Goal: Transaction & Acquisition: Purchase product/service

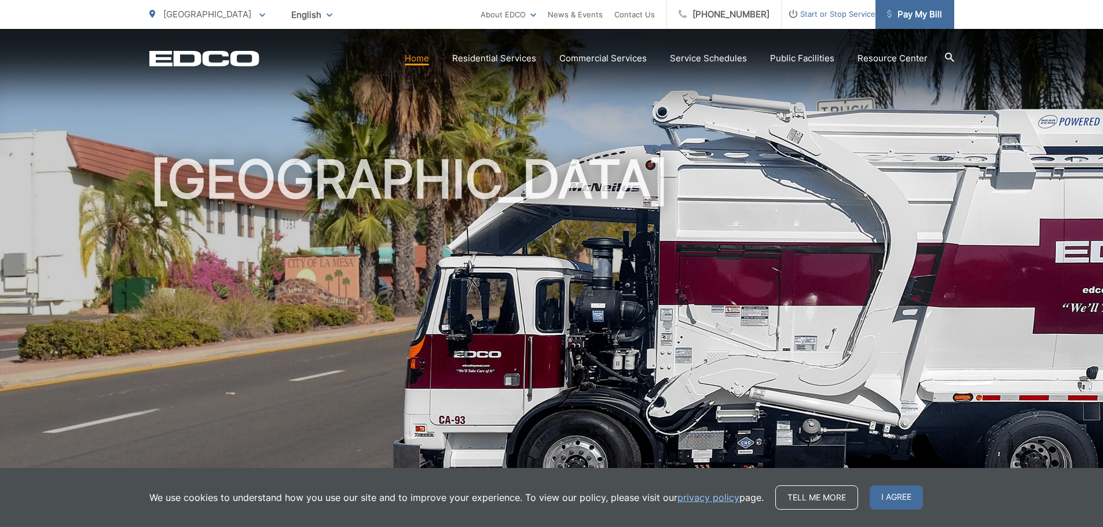
click at [940, 18] on span "Pay My Bill" at bounding box center [914, 15] width 55 height 14
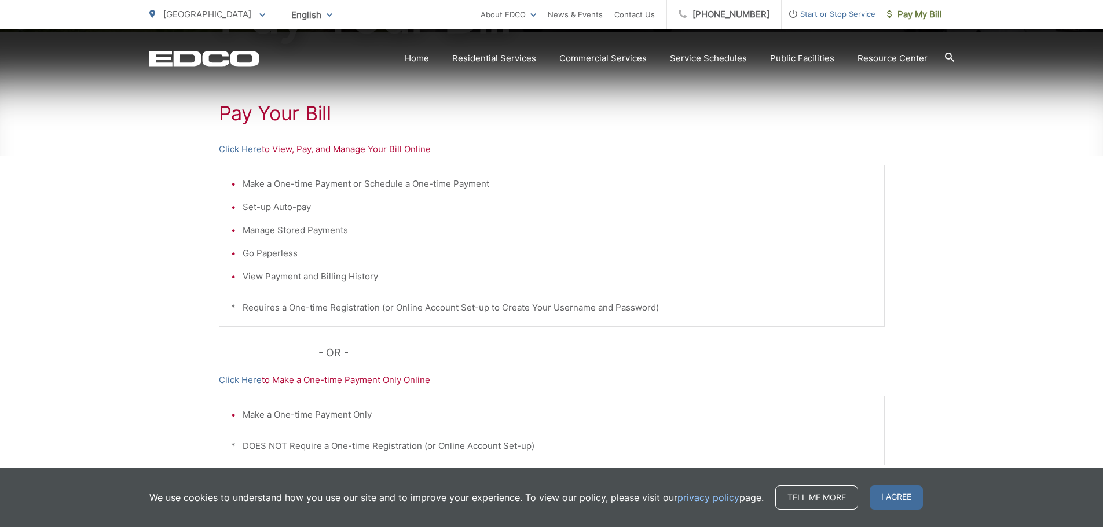
scroll to position [232, 0]
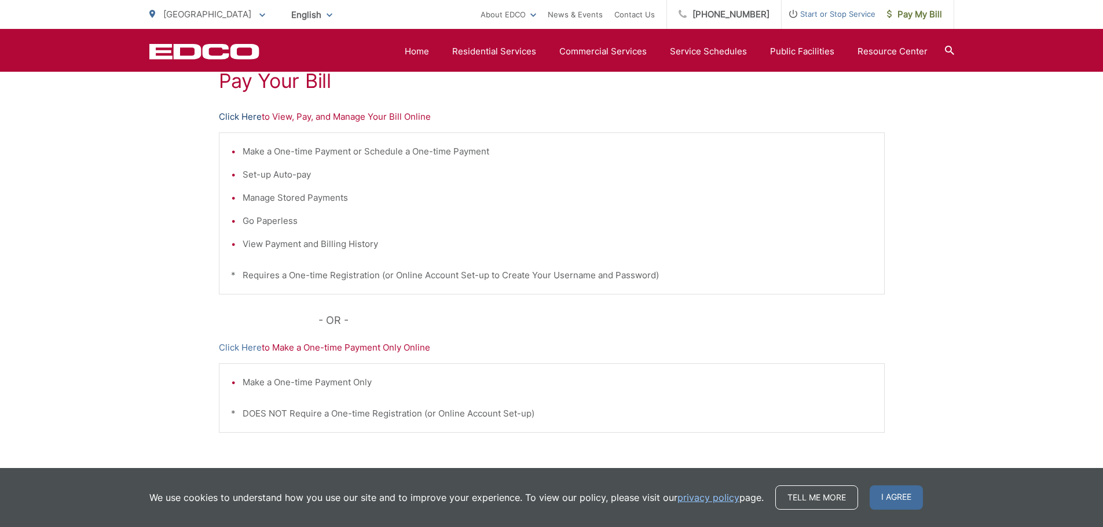
click at [237, 116] on link "Click Here" at bounding box center [240, 117] width 43 height 14
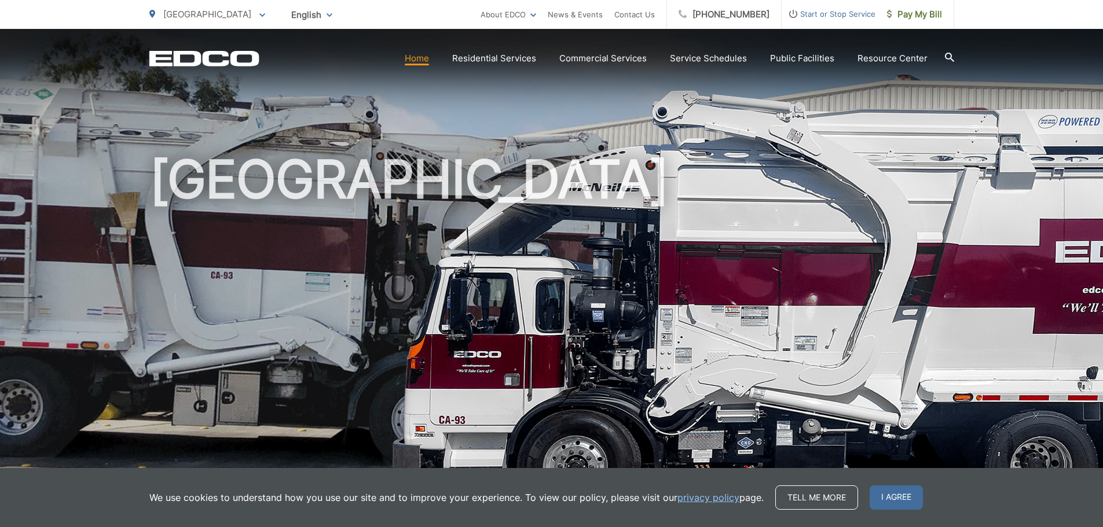
click at [259, 13] on span at bounding box center [262, 15] width 6 height 14
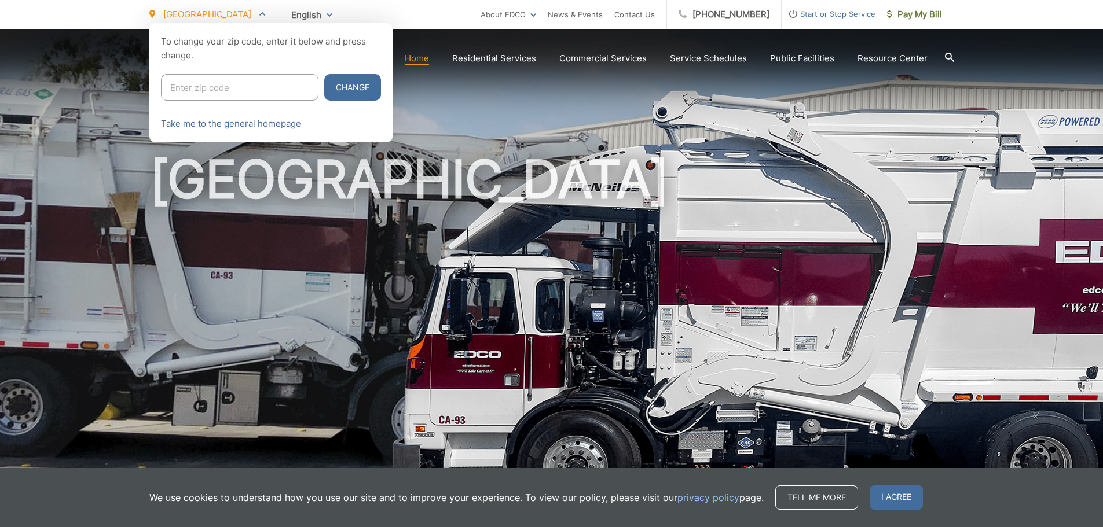
click at [229, 87] on input "Enter zip code" at bounding box center [239, 87] width 157 height 27
type input "91941"
click at [325, 84] on button "Change" at bounding box center [352, 87] width 57 height 27
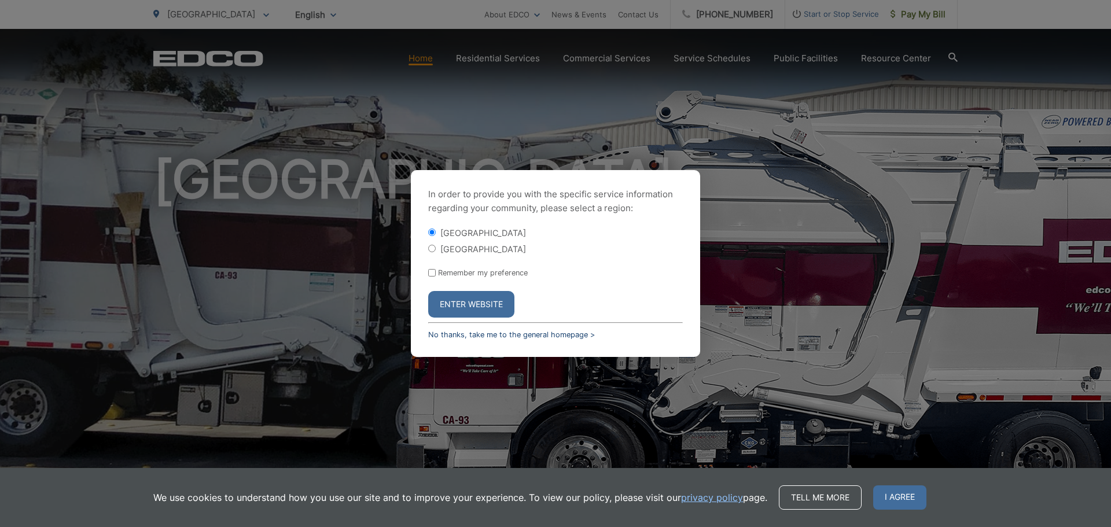
click at [519, 331] on link "No thanks, take me to the general homepage >" at bounding box center [511, 335] width 167 height 9
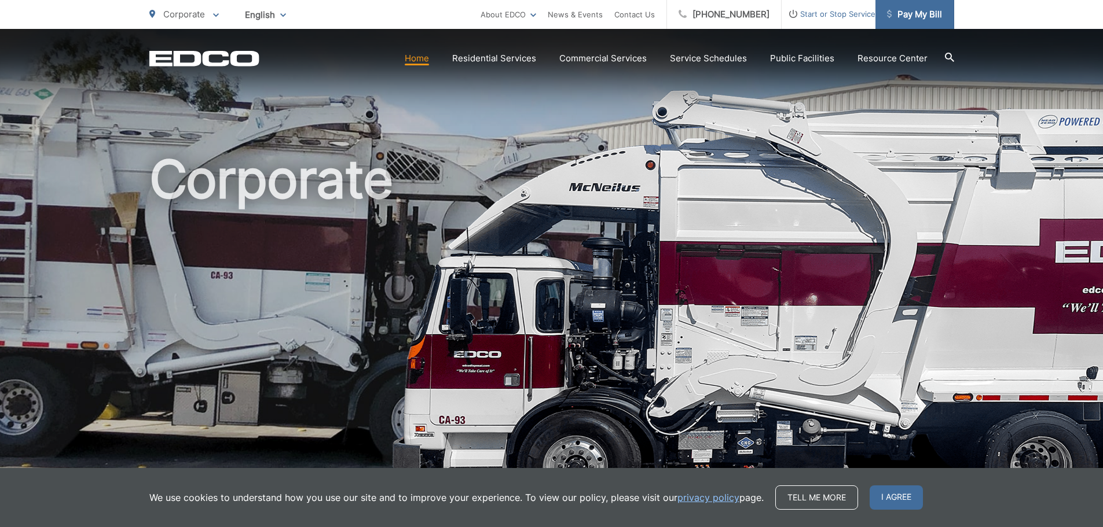
click at [902, 22] on link "Pay My Bill" at bounding box center [914, 14] width 79 height 29
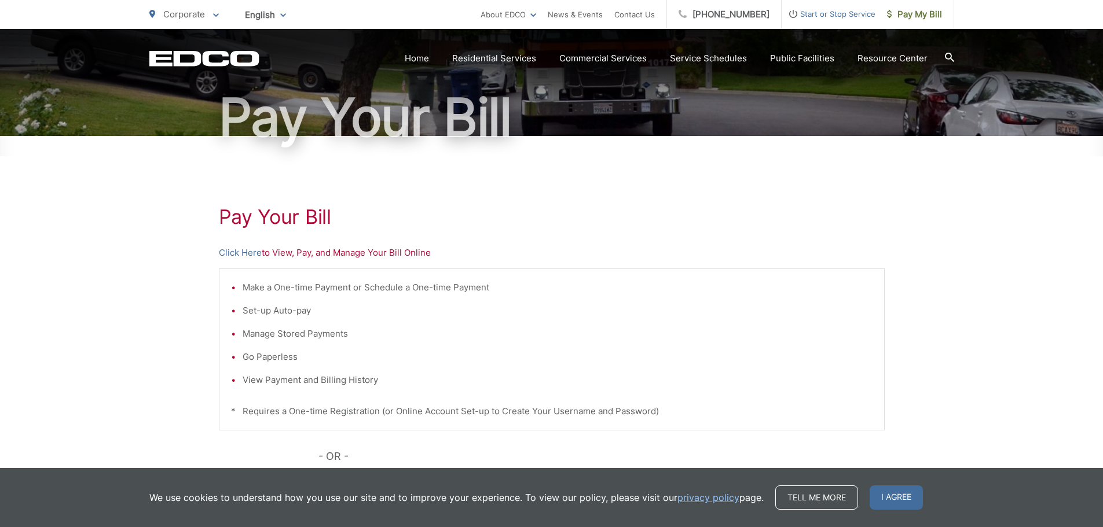
scroll to position [116, 0]
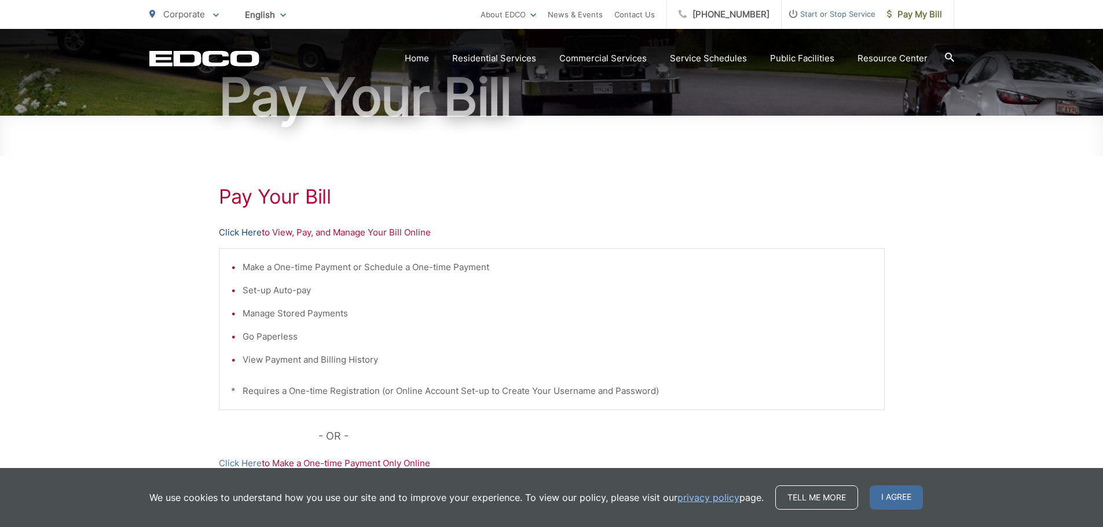
click at [234, 233] on link "Click Here" at bounding box center [240, 233] width 43 height 14
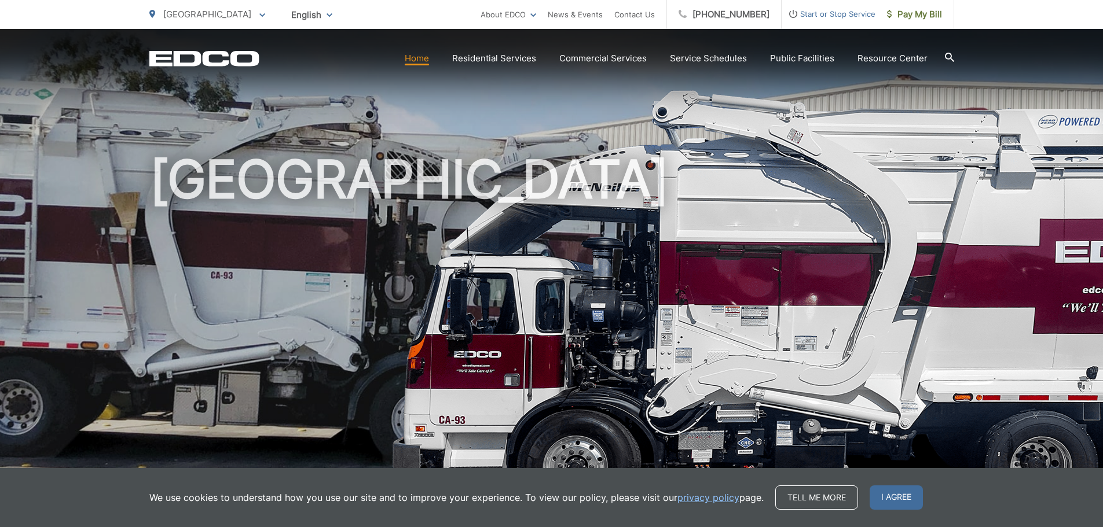
click at [233, 13] on p "[GEOGRAPHIC_DATA]" at bounding box center [207, 15] width 116 height 14
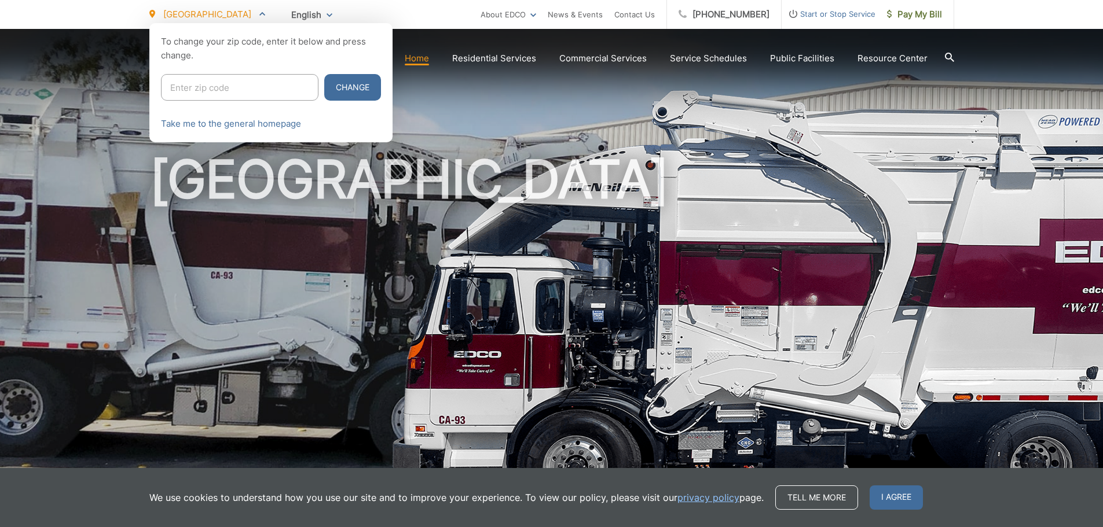
click at [255, 93] on input "Enter zip code" at bounding box center [239, 87] width 157 height 27
click at [332, 90] on button "Change" at bounding box center [352, 87] width 57 height 27
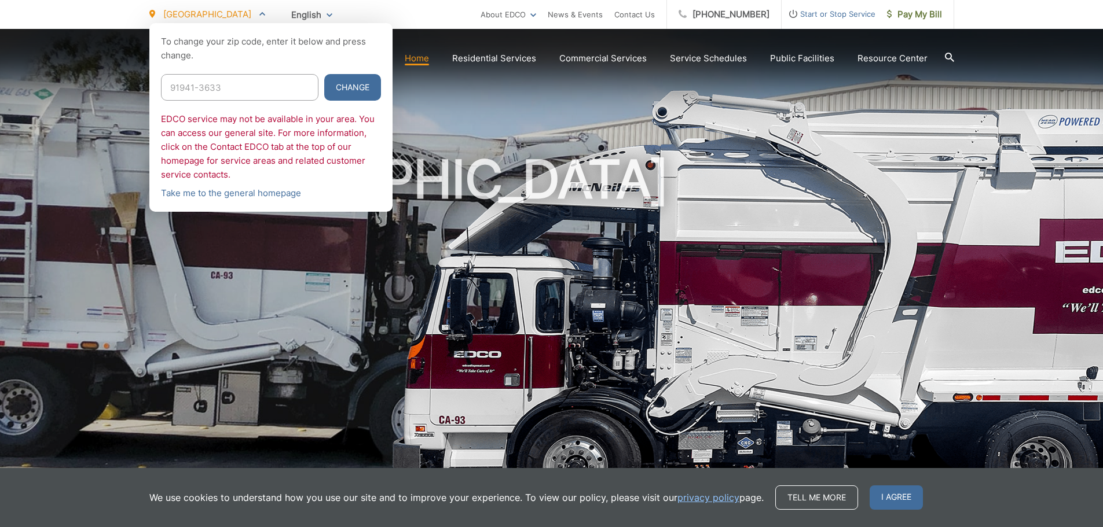
click at [232, 93] on input "91941-3633" at bounding box center [239, 87] width 157 height 27
type input "91941"
click at [324, 91] on button "Change" at bounding box center [352, 87] width 57 height 27
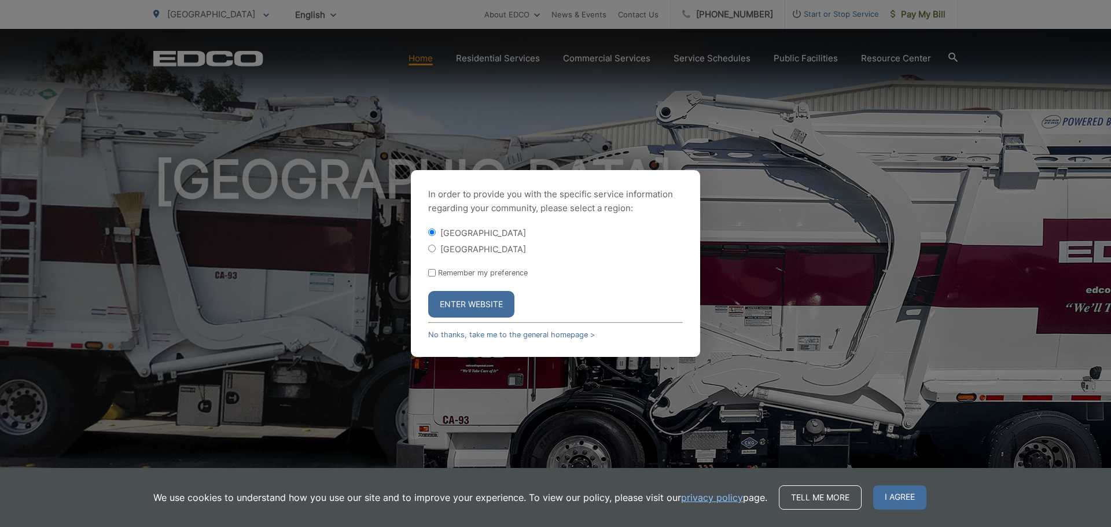
click at [440, 233] on div "[GEOGRAPHIC_DATA]" at bounding box center [555, 233] width 255 height 12
click at [502, 311] on button "Enter Website" at bounding box center [471, 304] width 86 height 27
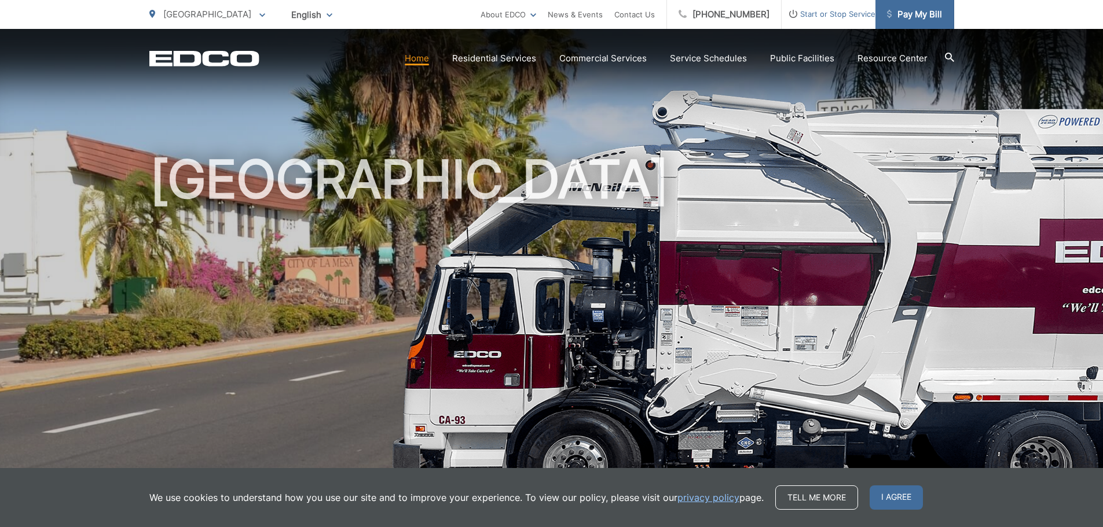
click at [923, 19] on span "Pay My Bill" at bounding box center [914, 15] width 55 height 14
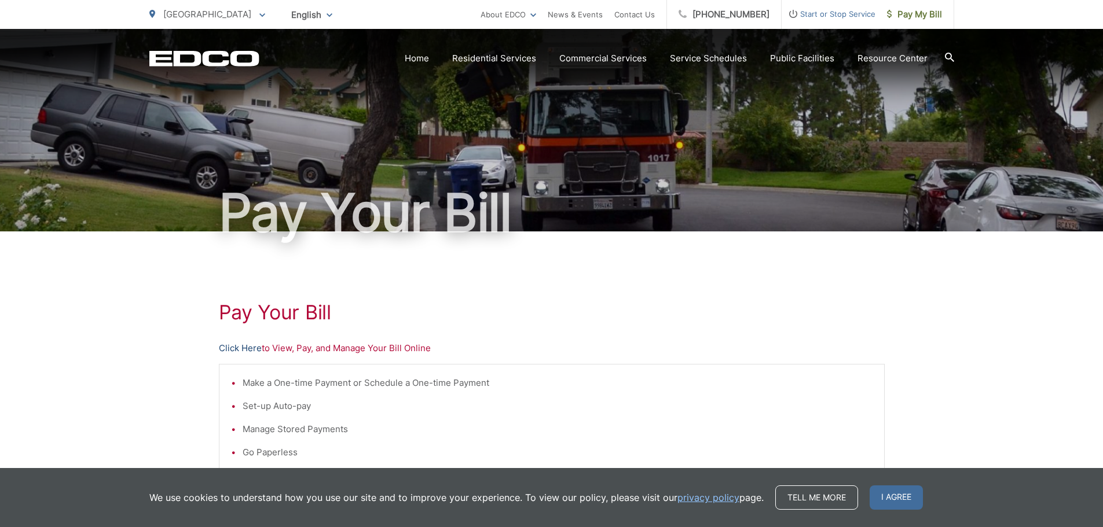
click at [226, 344] on link "Click Here" at bounding box center [240, 349] width 43 height 14
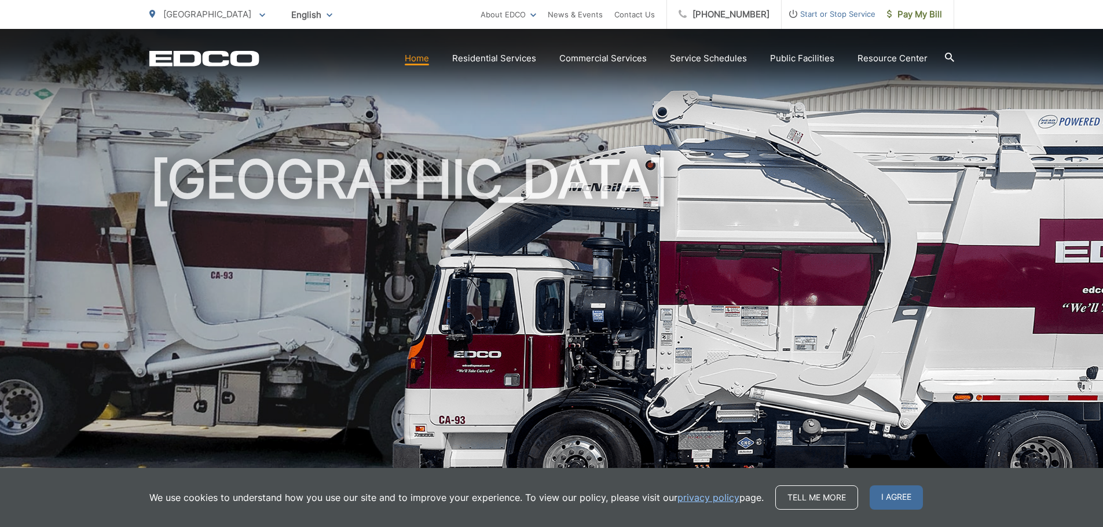
click at [223, 19] on span "[GEOGRAPHIC_DATA]" at bounding box center [207, 14] width 88 height 11
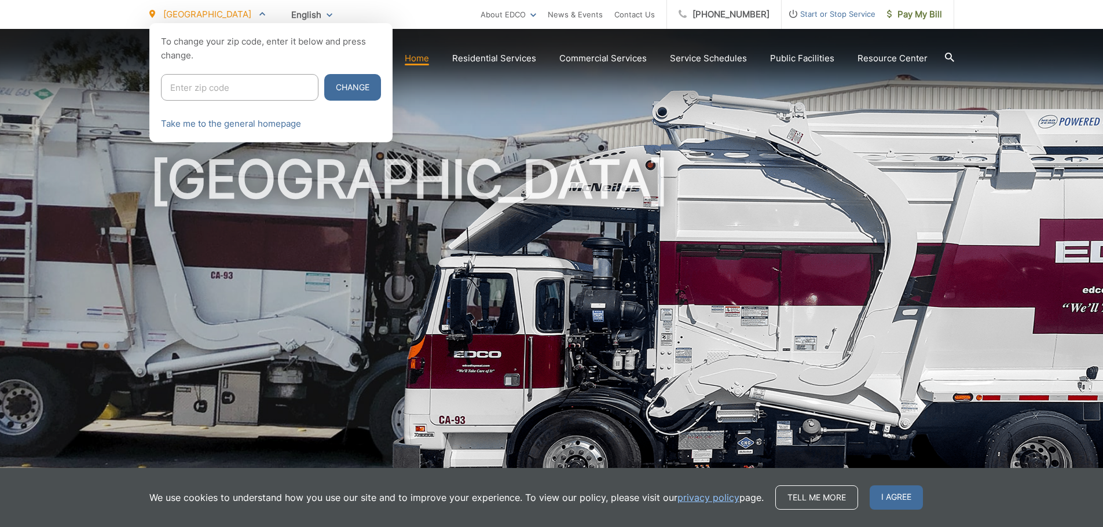
click at [245, 89] on input "Enter zip code" at bounding box center [239, 87] width 157 height 27
type input "91942"
click at [342, 84] on button "Change" at bounding box center [352, 87] width 57 height 27
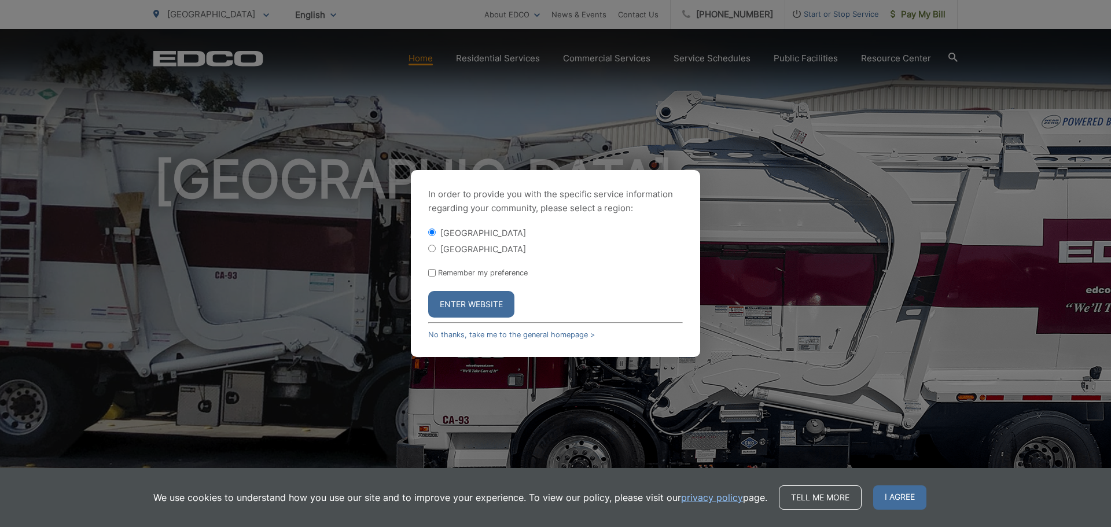
click at [485, 301] on button "Enter Website" at bounding box center [471, 304] width 86 height 27
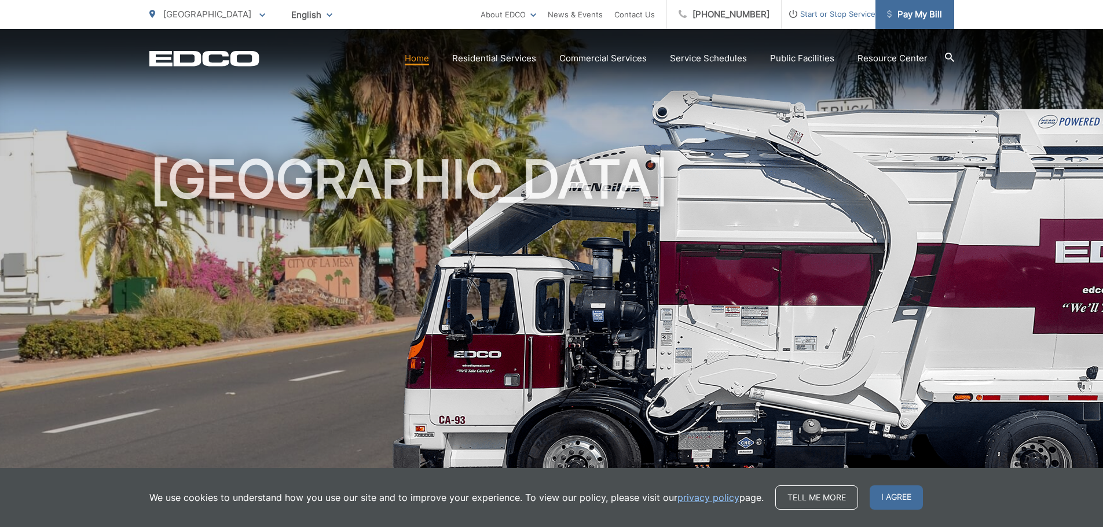
click at [919, 8] on span "Pay My Bill" at bounding box center [914, 15] width 55 height 14
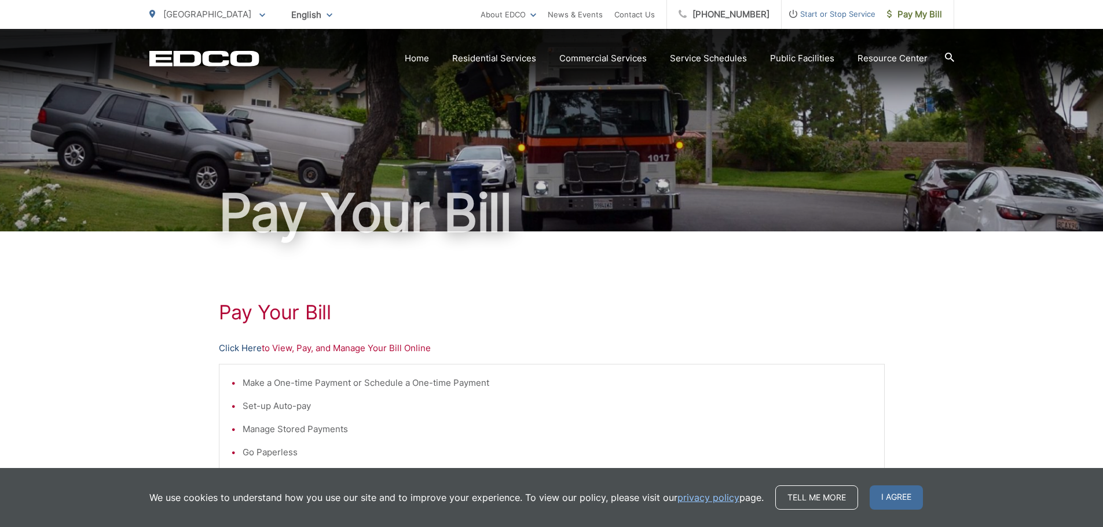
click at [241, 344] on link "Click Here" at bounding box center [240, 349] width 43 height 14
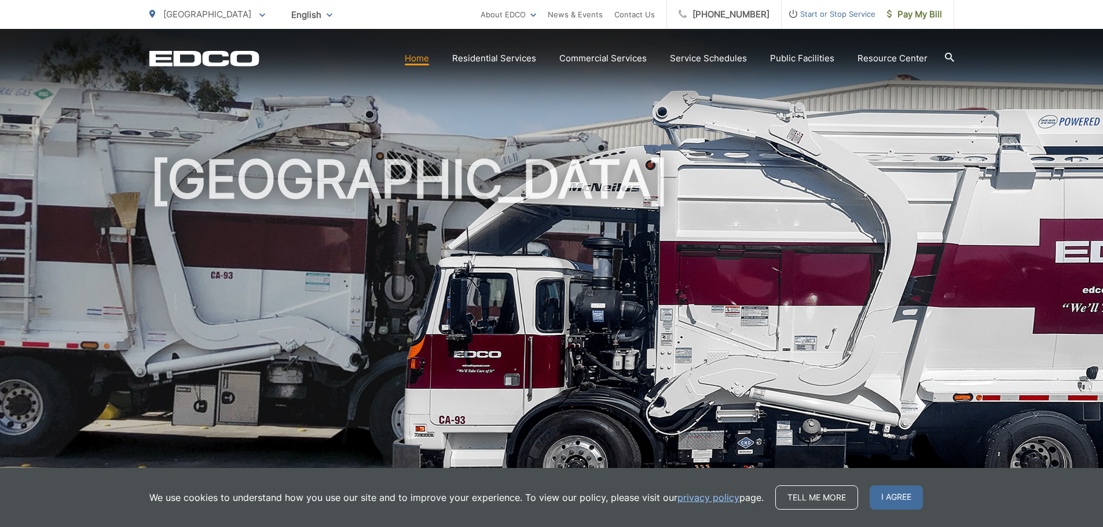
click at [225, 15] on span "[GEOGRAPHIC_DATA]" at bounding box center [207, 14] width 88 height 11
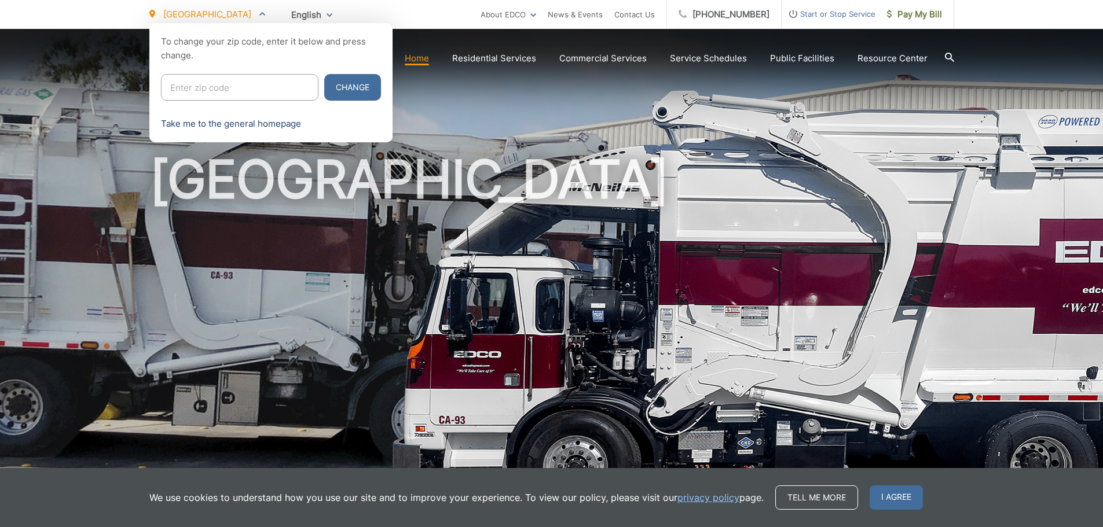
click at [236, 124] on link "Take me to the general homepage" at bounding box center [231, 124] width 140 height 14
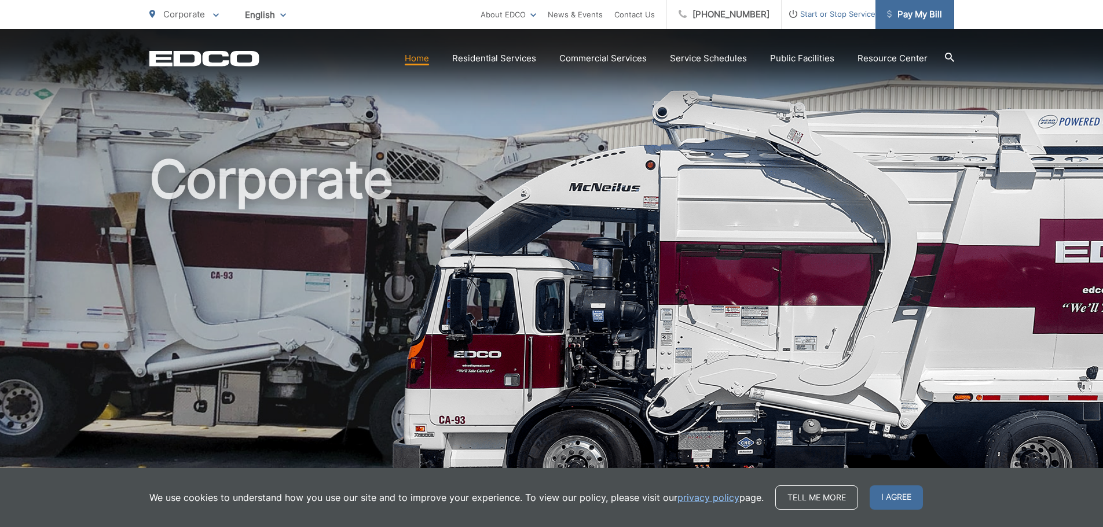
click at [923, 12] on span "Pay My Bill" at bounding box center [914, 15] width 55 height 14
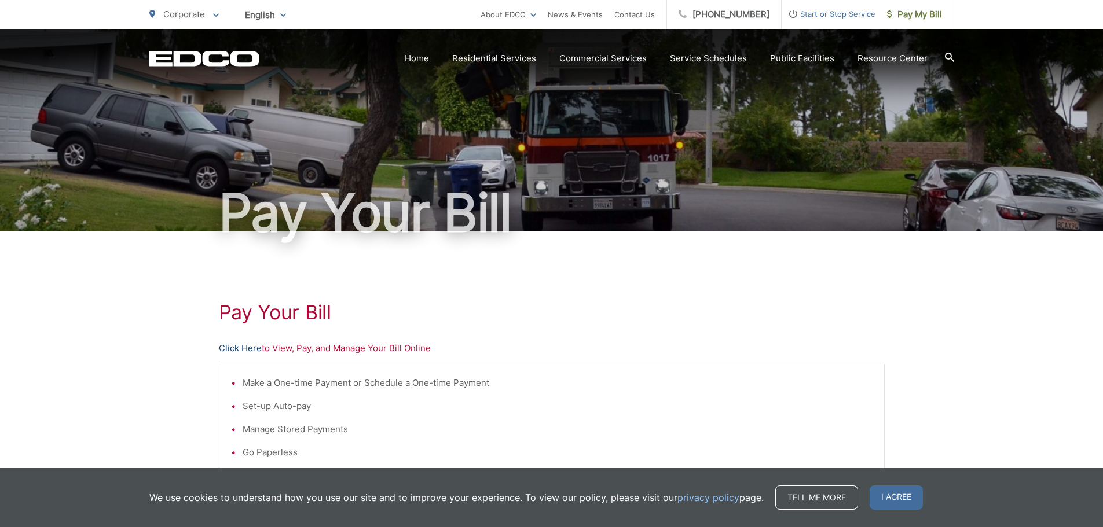
click at [230, 347] on link "Click Here" at bounding box center [240, 349] width 43 height 14
